Goal: Register for event/course

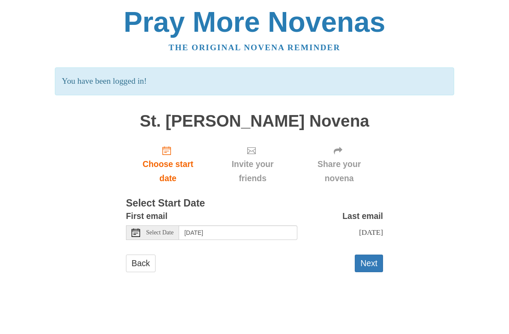
click at [172, 230] on span "Select Date" at bounding box center [159, 232] width 27 height 6
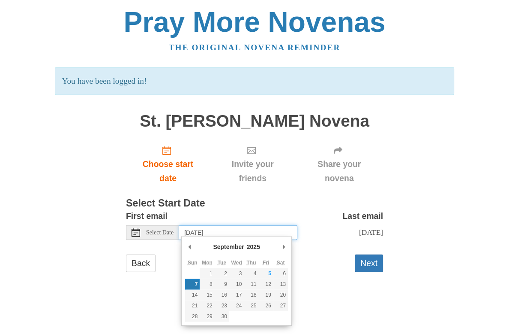
type input "Saturday, September 6th"
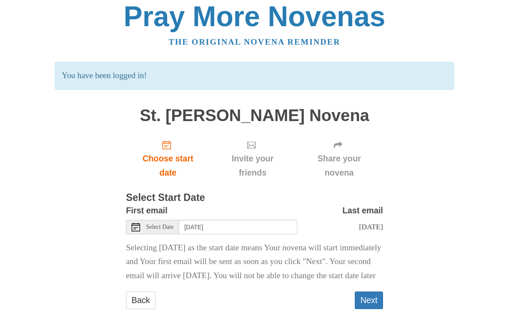
scroll to position [15, 0]
click at [373, 300] on button "Next" at bounding box center [369, 300] width 28 height 18
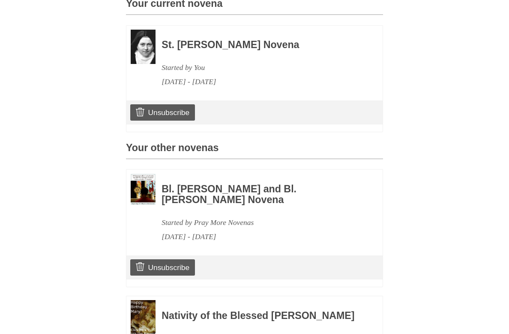
scroll to position [242, 0]
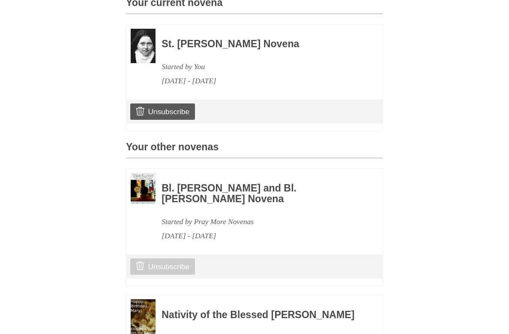
click at [148, 259] on link "Unsubscribe" at bounding box center [162, 266] width 65 height 16
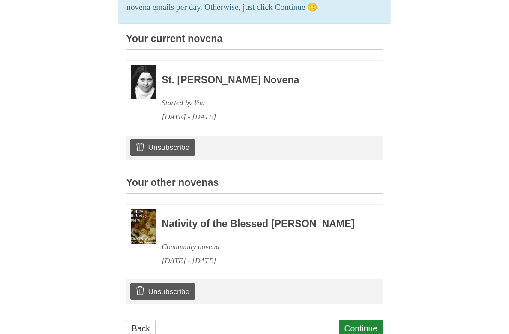
scroll to position [246, 0]
click at [376, 333] on link "Continue" at bounding box center [361, 329] width 45 height 18
